Goal: Task Accomplishment & Management: Use online tool/utility

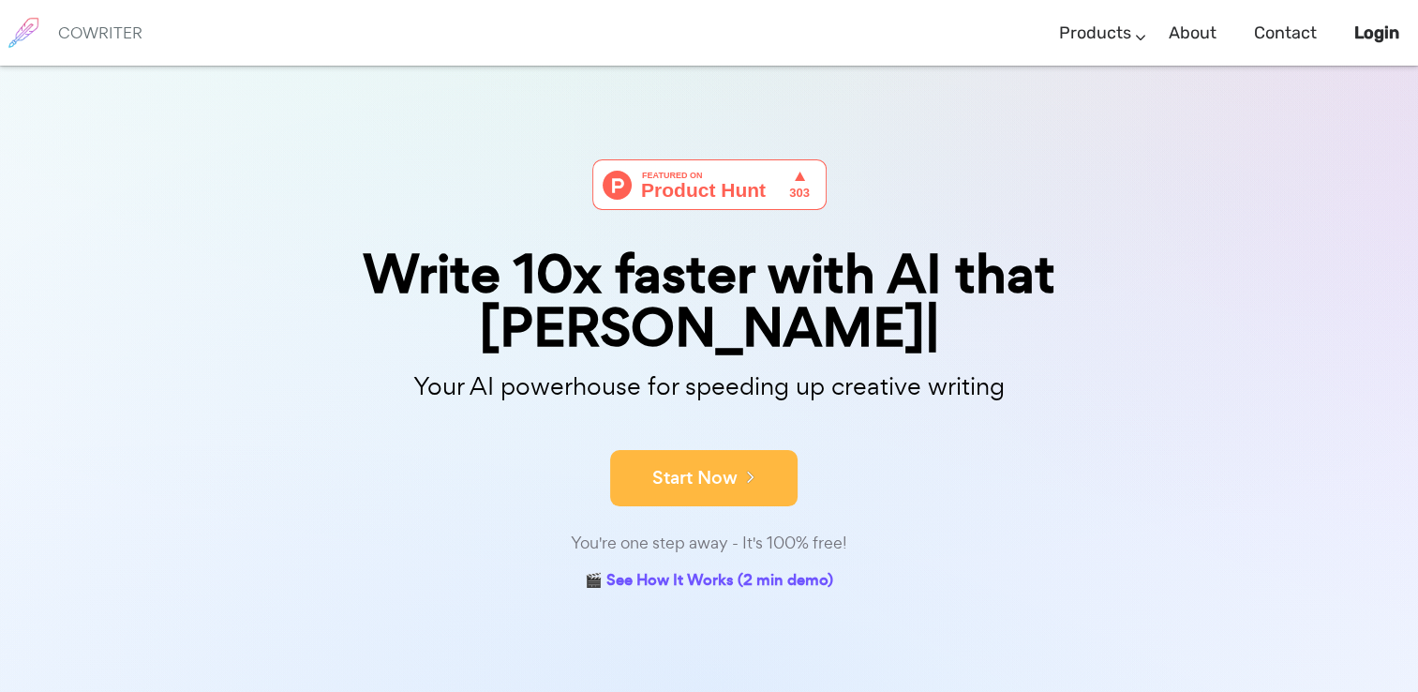
click at [735, 450] on button "Start Now" at bounding box center [703, 478] width 187 height 56
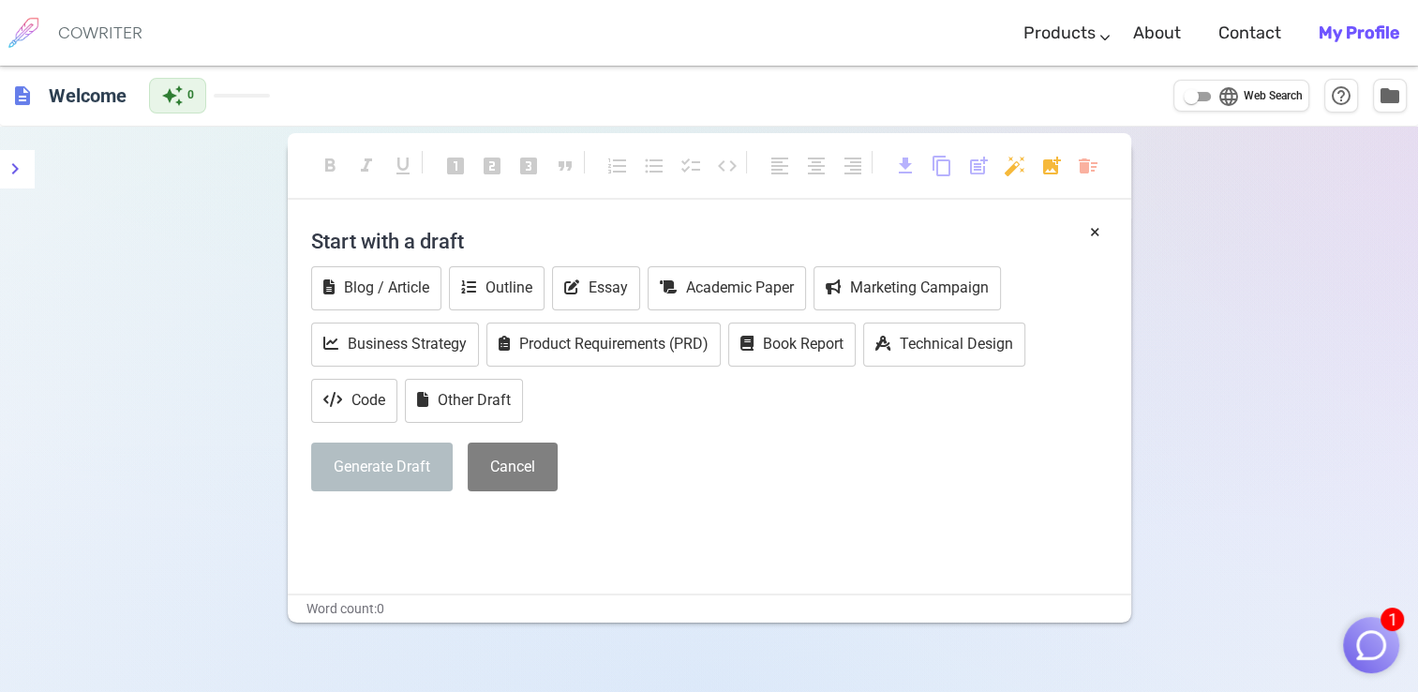
click at [340, 526] on p "﻿" at bounding box center [709, 525] width 797 height 27
